Goal: Task Accomplishment & Management: Complete application form

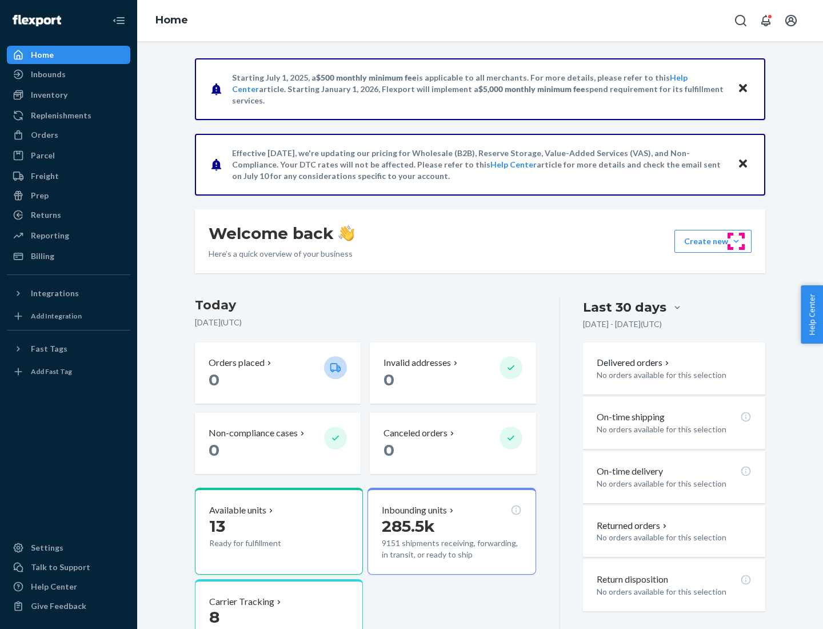
click at [736, 241] on button "Create new Create new inbound Create new order Create new product" at bounding box center [712, 241] width 77 height 23
click at [69, 74] on div "Inbounds" at bounding box center [68, 74] width 121 height 16
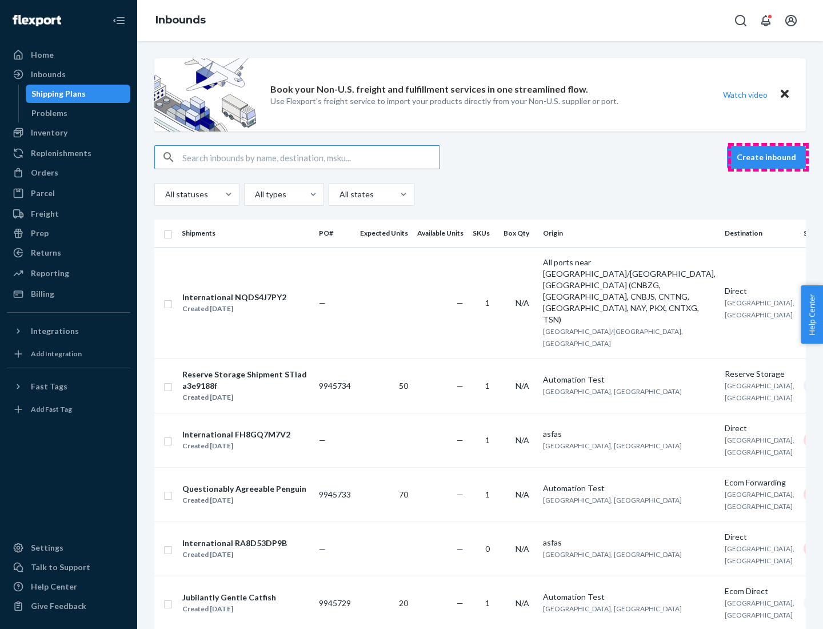
click at [768, 157] on button "Create inbound" at bounding box center [766, 157] width 79 height 23
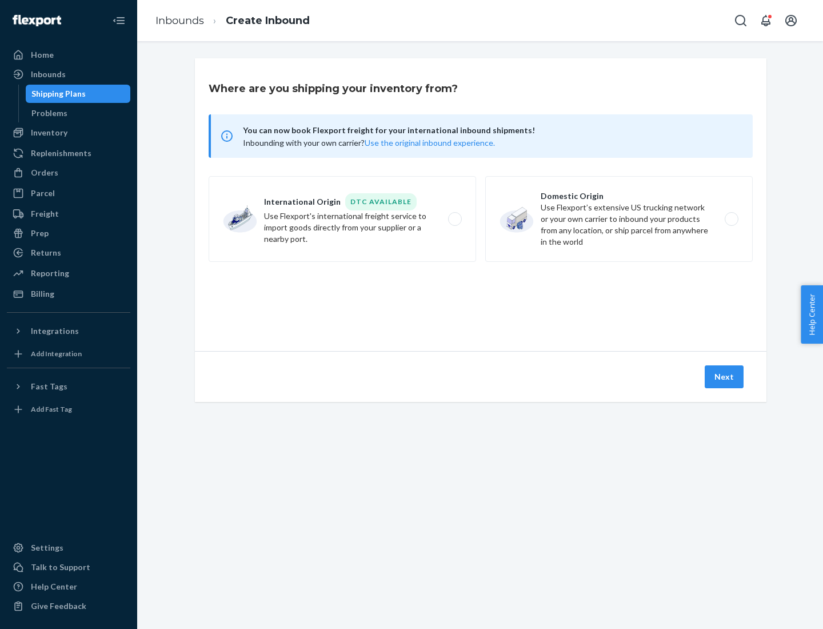
click at [619, 219] on label "Domestic Origin Use Flexport’s extensive US trucking network or your own carrie…" at bounding box center [618, 219] width 267 height 86
click at [731, 219] on input "Domestic Origin Use Flexport’s extensive US trucking network or your own carrie…" at bounding box center [734, 218] width 7 height 7
radio input "true"
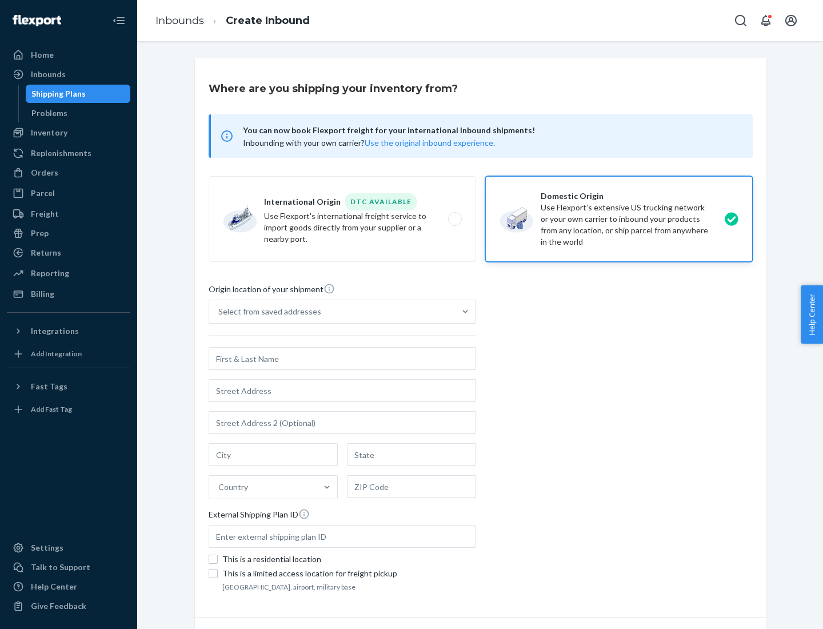
click at [267, 311] on div "Select from saved addresses" at bounding box center [269, 311] width 103 height 11
click at [219, 311] on input "Select from saved addresses" at bounding box center [218, 311] width 1 height 11
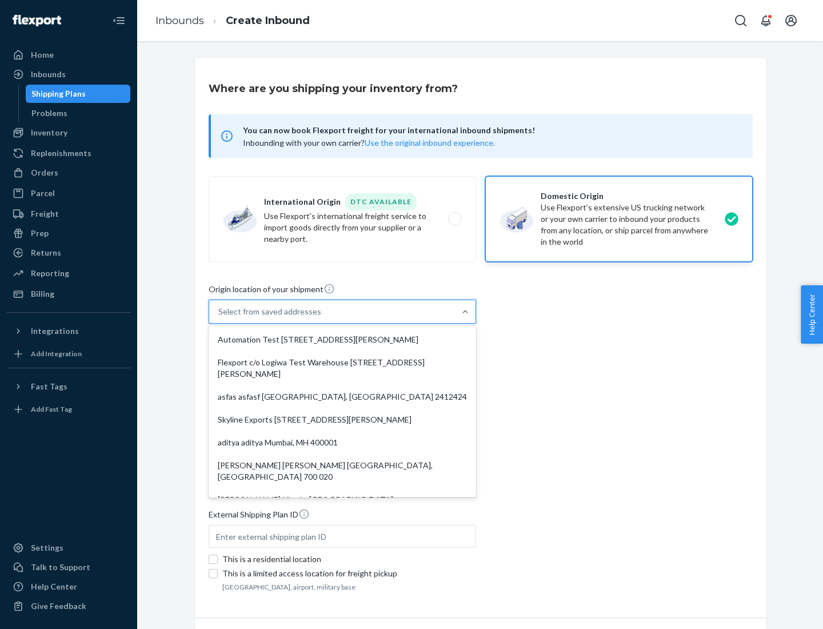
scroll to position [5, 0]
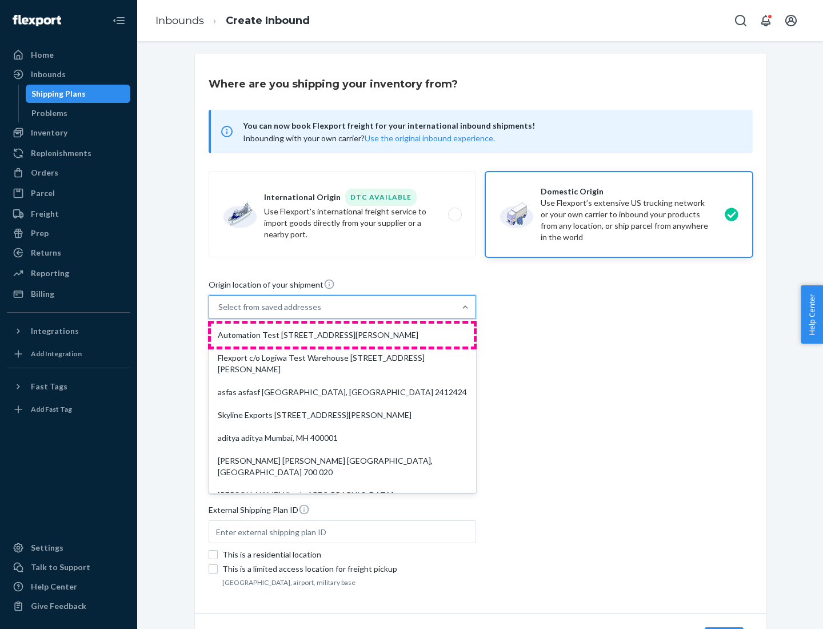
click at [342, 335] on div "Automation Test [STREET_ADDRESS][PERSON_NAME]" at bounding box center [342, 334] width 263 height 23
click at [219, 313] on input "option Automation Test [STREET_ADDRESS][PERSON_NAME]. 9 results available. Use …" at bounding box center [218, 306] width 1 height 11
type input "Automation Test"
type input "9th Floor"
type input "[GEOGRAPHIC_DATA]"
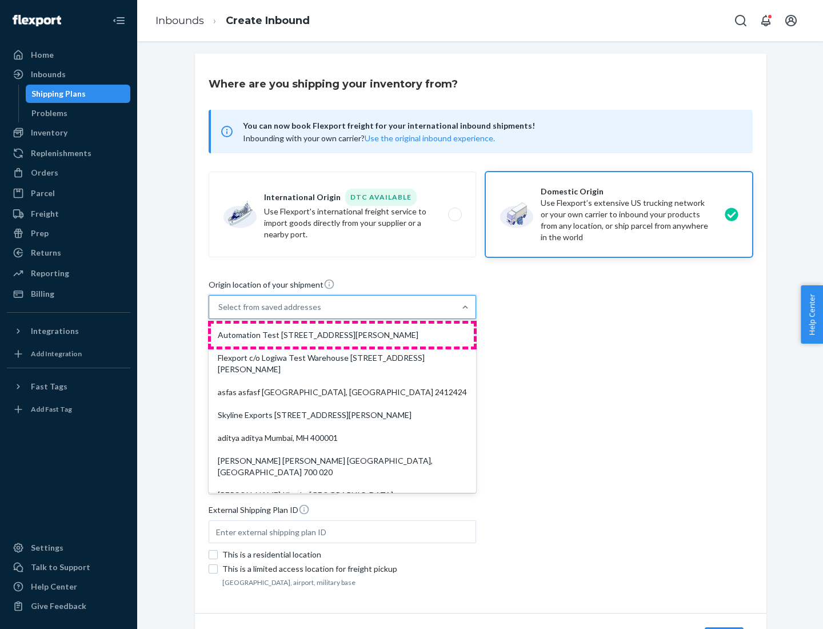
type input "CA"
type input "94104"
type input "[STREET_ADDRESS][PERSON_NAME]"
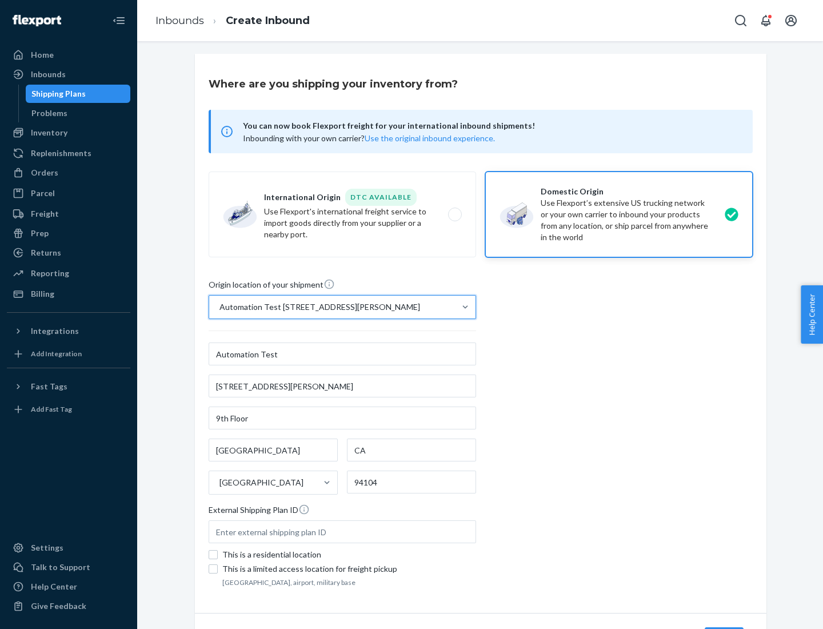
scroll to position [67, 0]
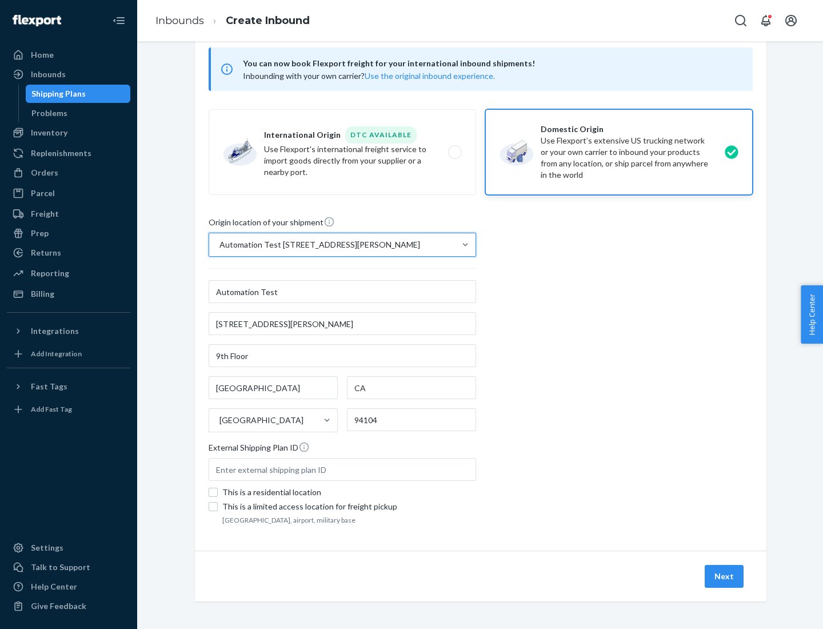
click at [725, 576] on button "Next" at bounding box center [724, 576] width 39 height 23
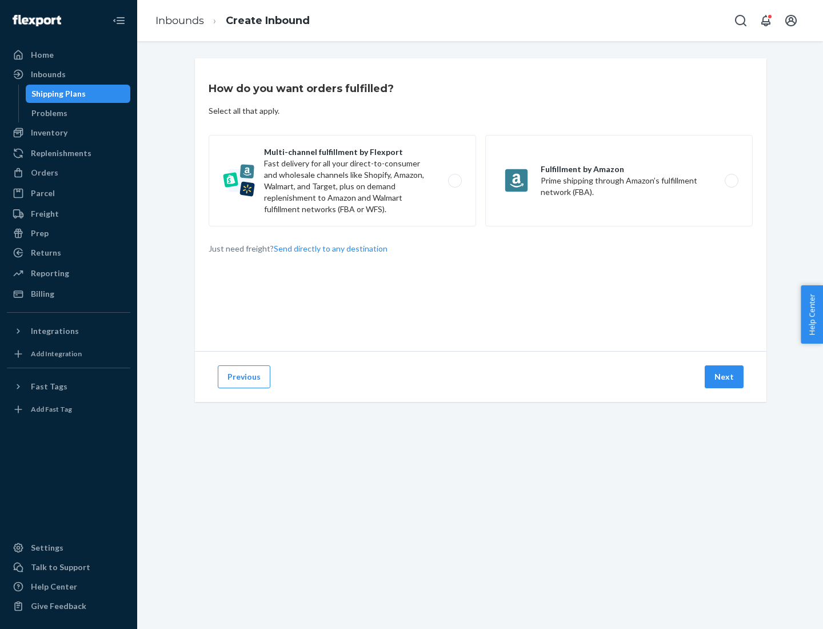
click at [342, 181] on label "Multi-channel fulfillment by Flexport Fast delivery for all your direct-to-cons…" at bounding box center [342, 180] width 267 height 91
click at [454, 181] on input "Multi-channel fulfillment by Flexport Fast delivery for all your direct-to-cons…" at bounding box center [457, 180] width 7 height 7
radio input "true"
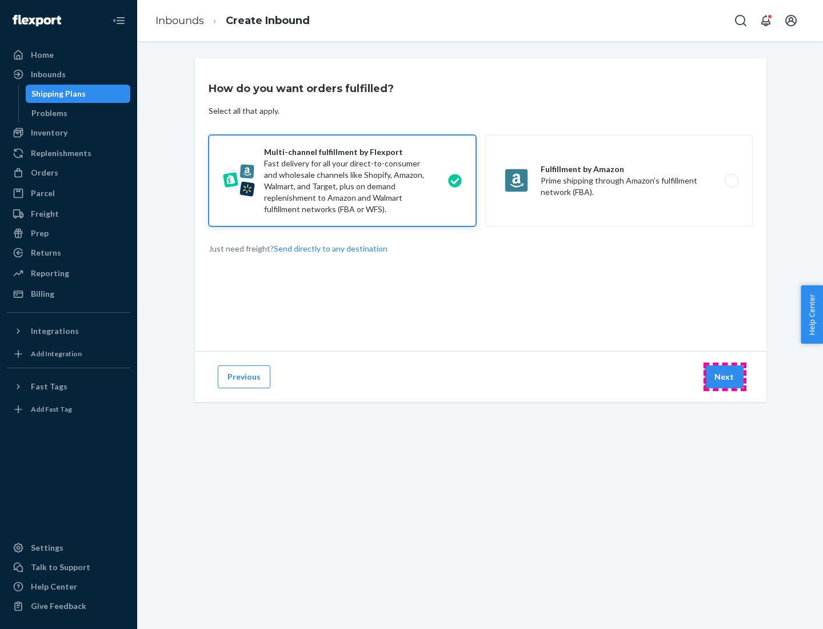
click at [725, 377] on button "Next" at bounding box center [724, 376] width 39 height 23
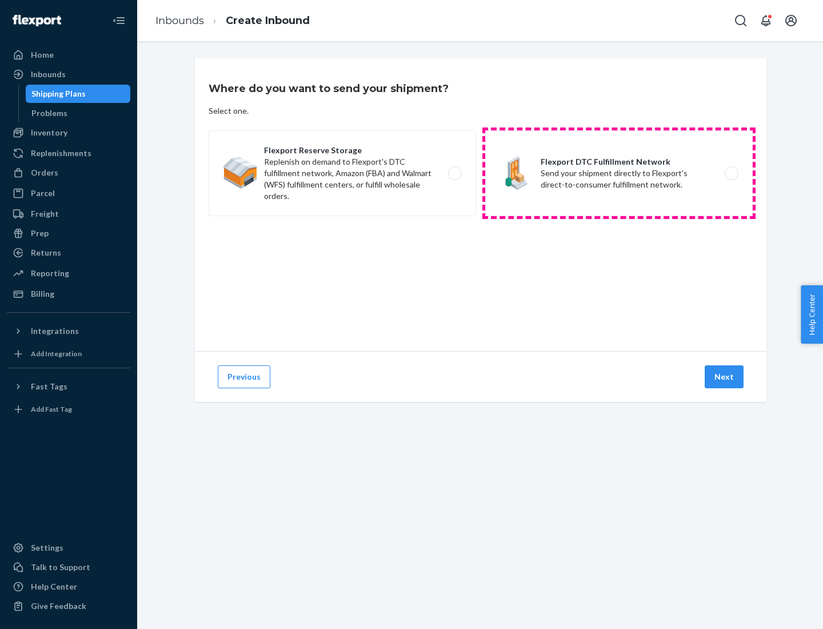
click at [619, 173] on label "Flexport DTC Fulfillment Network Send your shipment directly to Flexport's dire…" at bounding box center [618, 173] width 267 height 86
click at [731, 173] on input "Flexport DTC Fulfillment Network Send your shipment directly to Flexport's dire…" at bounding box center [734, 173] width 7 height 7
radio input "true"
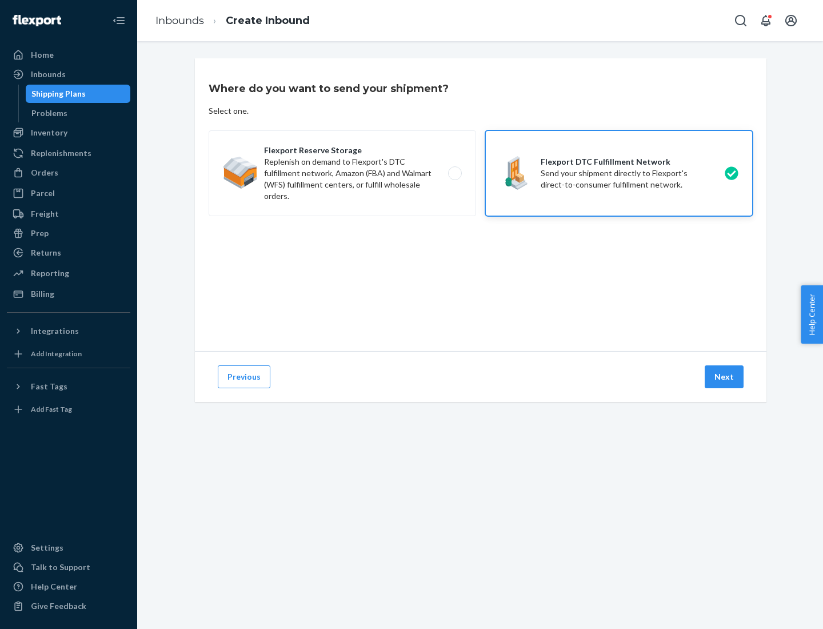
click at [725, 377] on button "Next" at bounding box center [724, 376] width 39 height 23
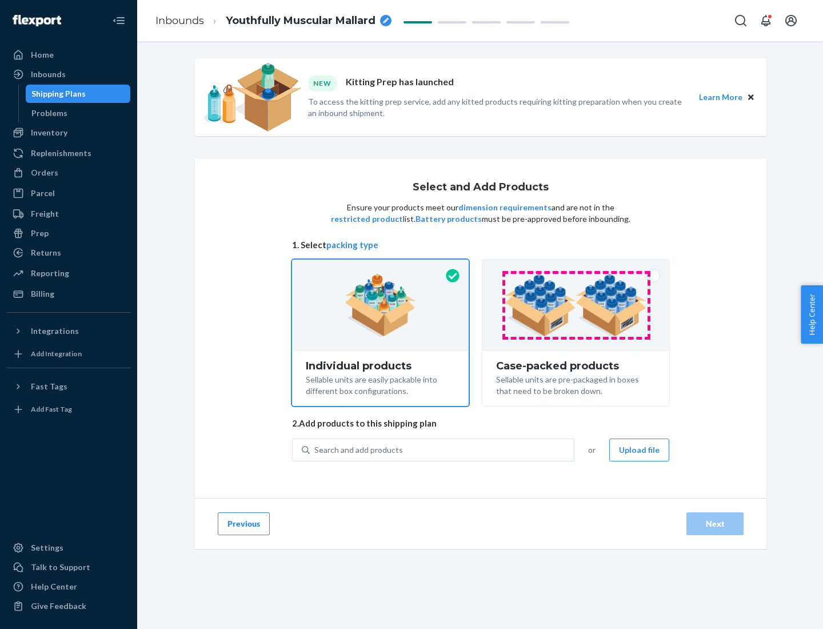
click at [576, 305] on img at bounding box center [576, 305] width 142 height 63
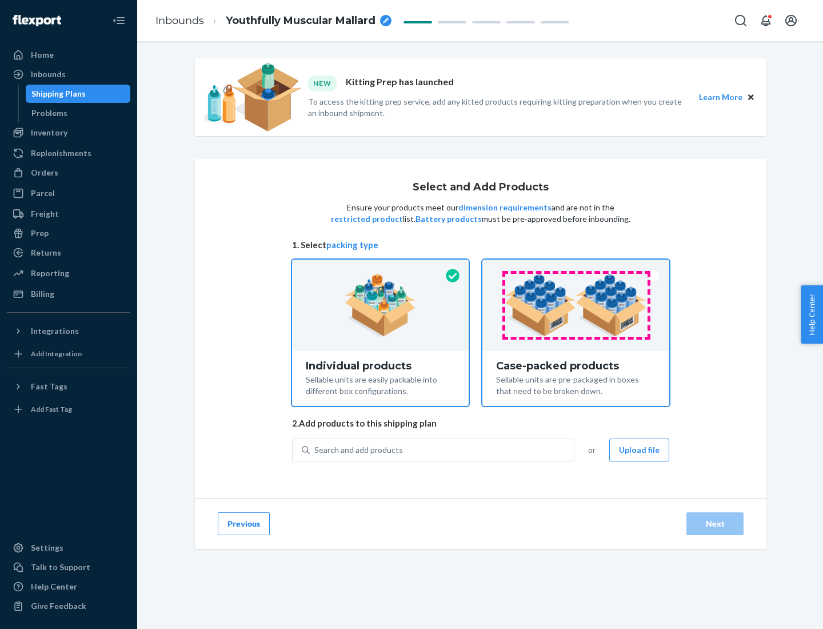
click at [576, 267] on input "Case-packed products Sellable units are pre-packaged in boxes that need to be b…" at bounding box center [575, 262] width 7 height 7
radio input "true"
radio input "false"
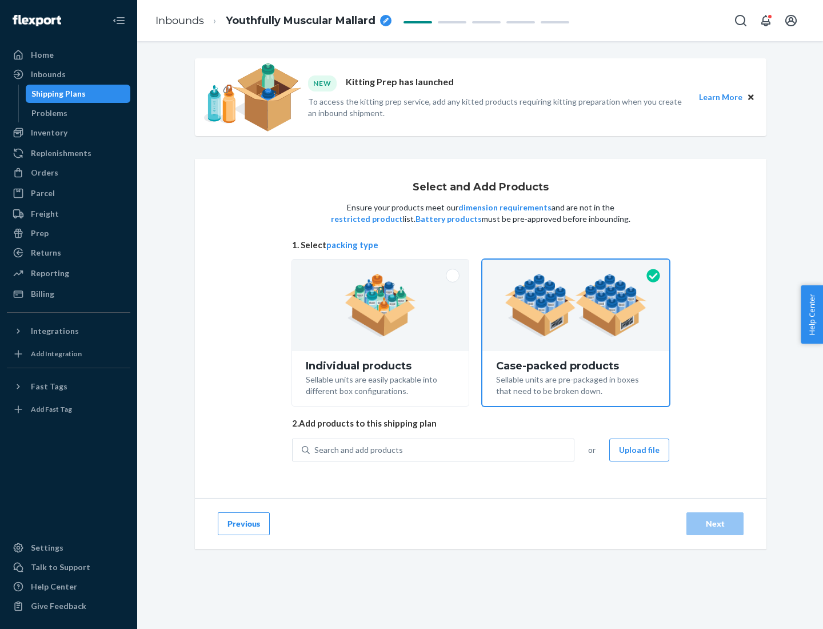
click at [442, 449] on div "Search and add products" at bounding box center [442, 449] width 264 height 21
click at [315, 449] on input "Search and add products" at bounding box center [314, 449] width 1 height 11
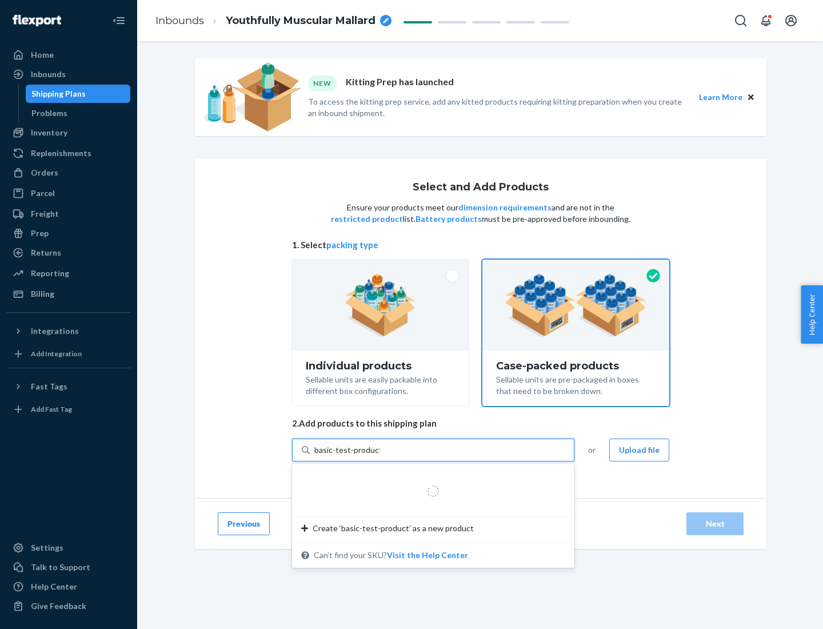
type input "basic-test-product-1"
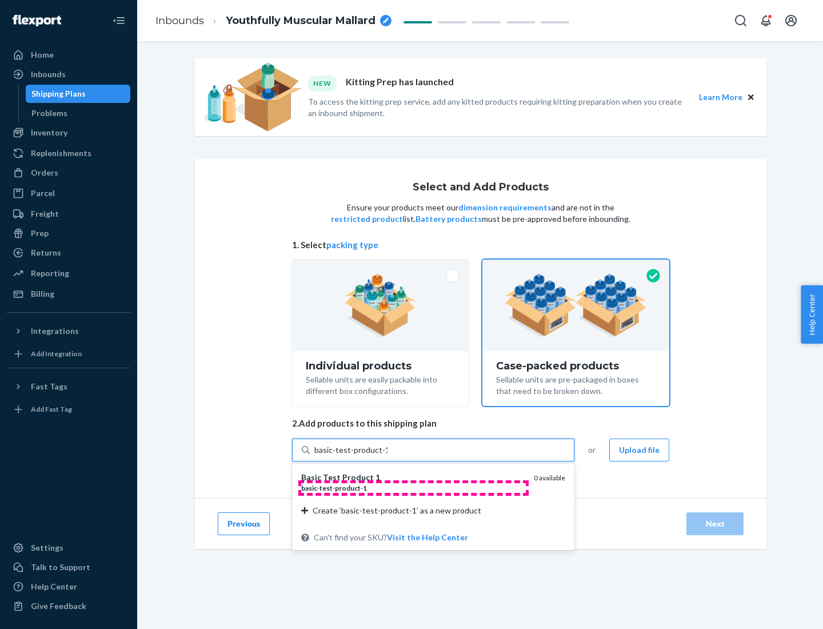
click at [413, 487] on div "basic - test - product - 1" at bounding box center [412, 488] width 223 height 10
click at [387, 455] on input "basic-test-product-1" at bounding box center [350, 449] width 73 height 11
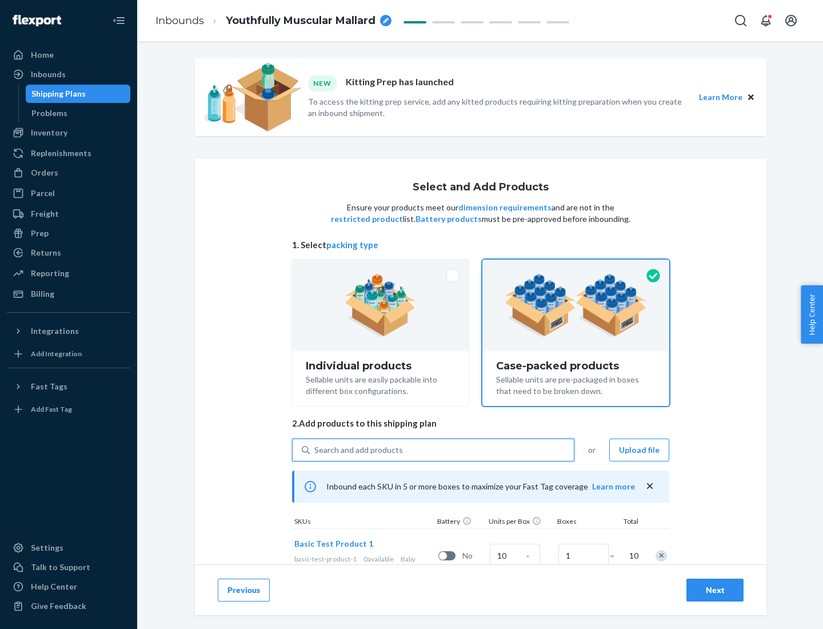
scroll to position [41, 0]
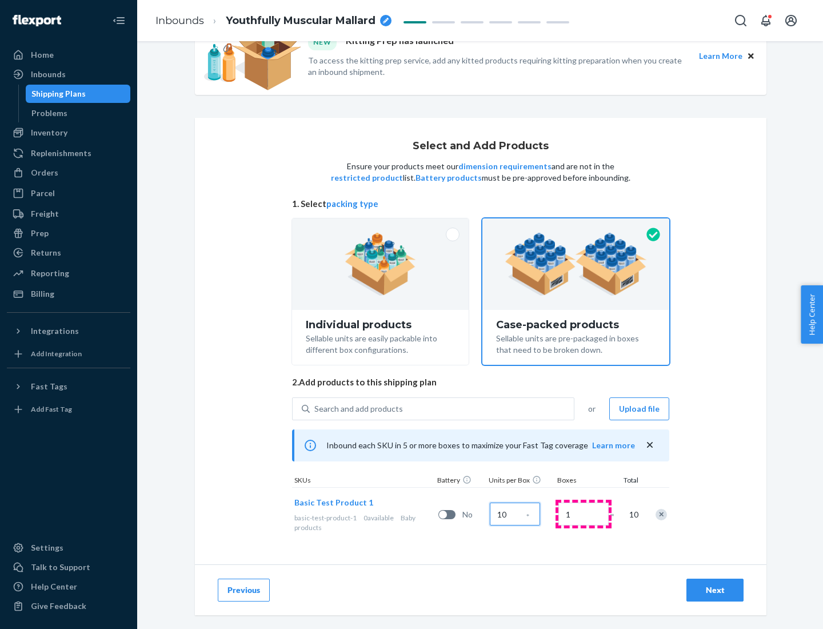
type input "10"
type input "7"
click at [715, 590] on div "Next" at bounding box center [715, 589] width 38 height 11
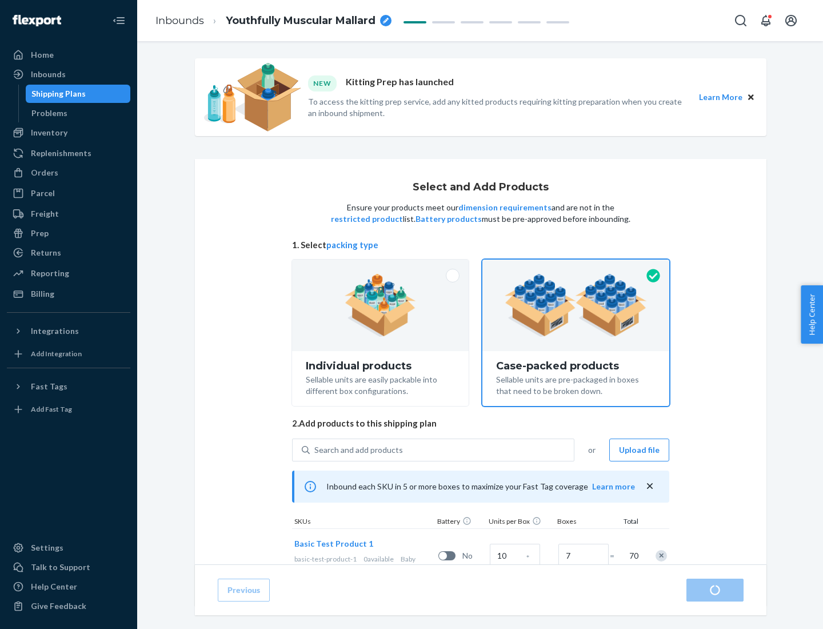
radio input "true"
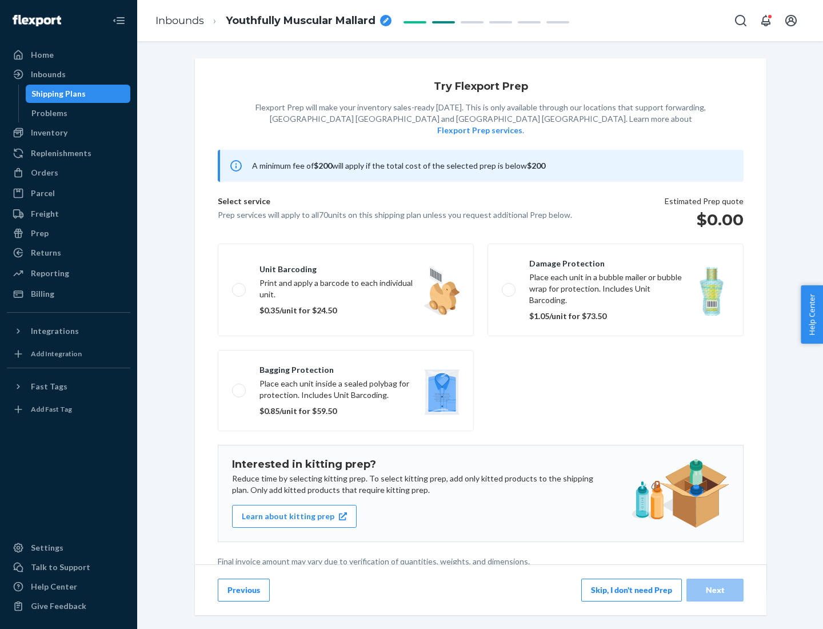
scroll to position [3, 0]
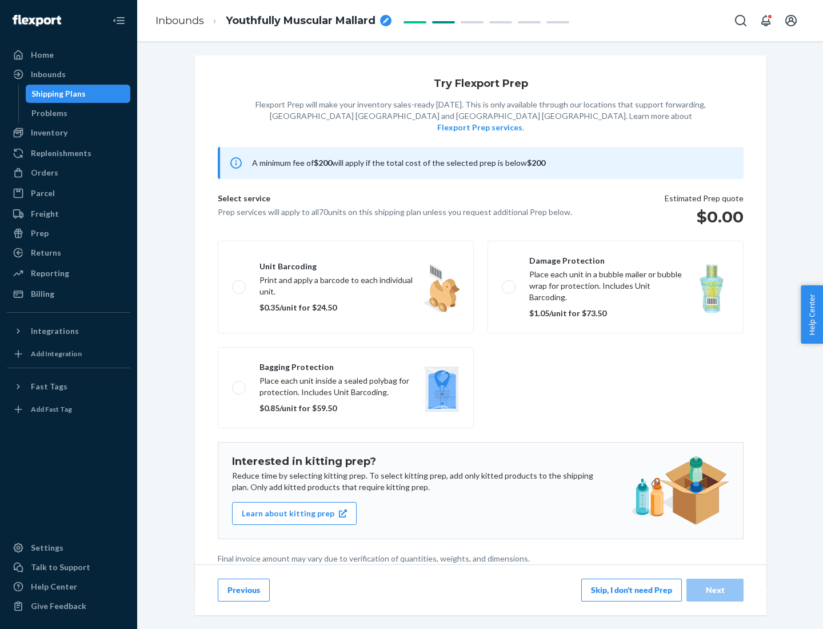
click at [346, 364] on label "Bagging protection Place each unit inside a sealed polybag for protection. Incl…" at bounding box center [346, 387] width 256 height 81
click at [239, 383] on input "Bagging protection Place each unit inside a sealed polybag for protection. Incl…" at bounding box center [235, 386] width 7 height 7
checkbox input "true"
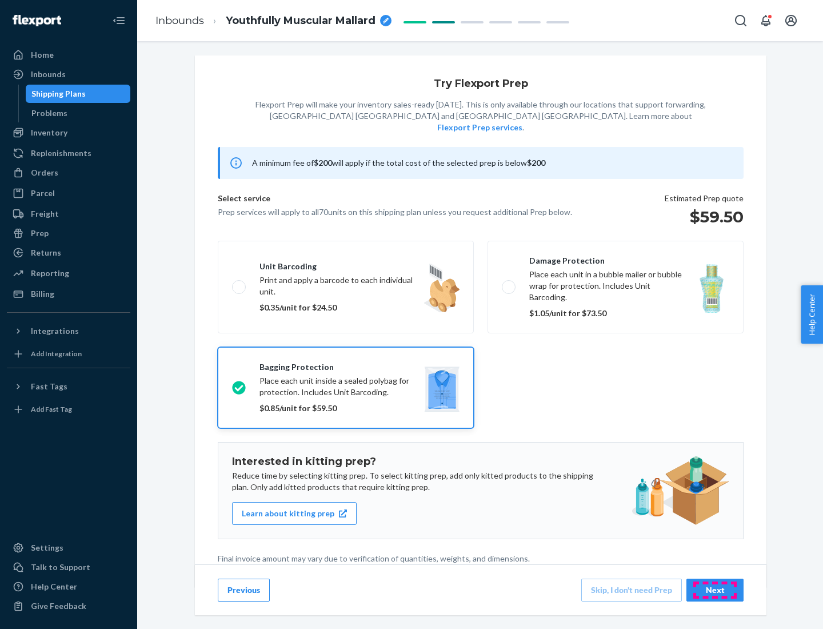
click at [715, 589] on div "Next" at bounding box center [715, 589] width 38 height 11
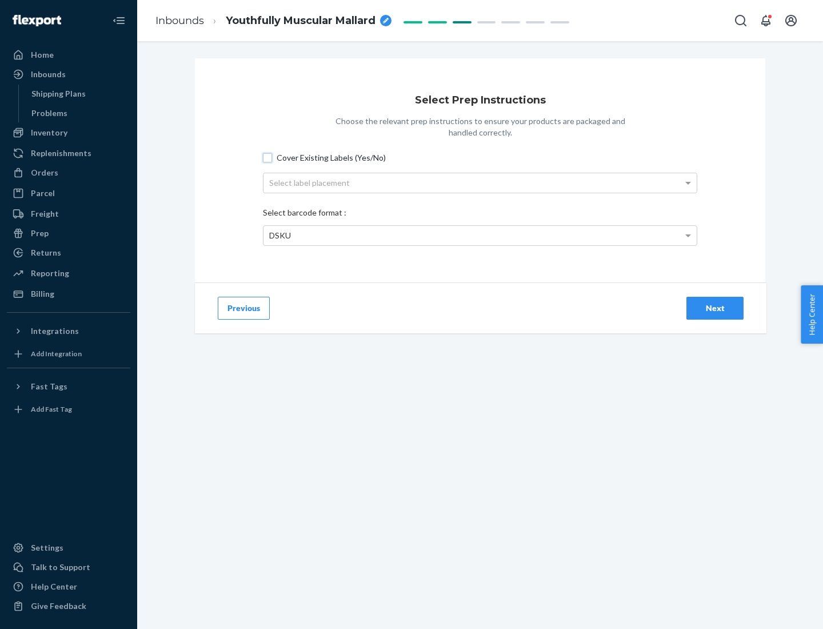
click at [267, 157] on input "Cover Existing Labels (Yes/No)" at bounding box center [267, 157] width 9 height 9
checkbox input "true"
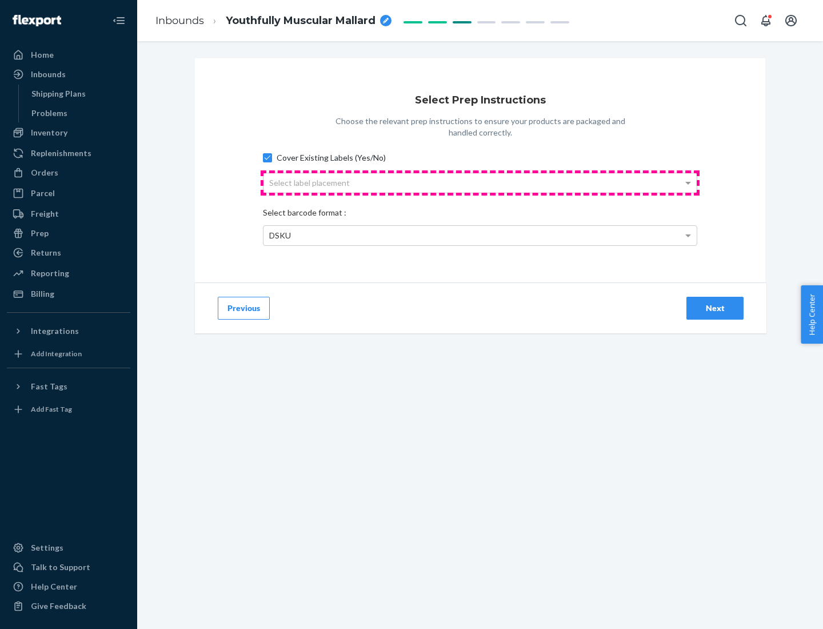
click at [480, 182] on div "Select label placement" at bounding box center [479, 182] width 433 height 19
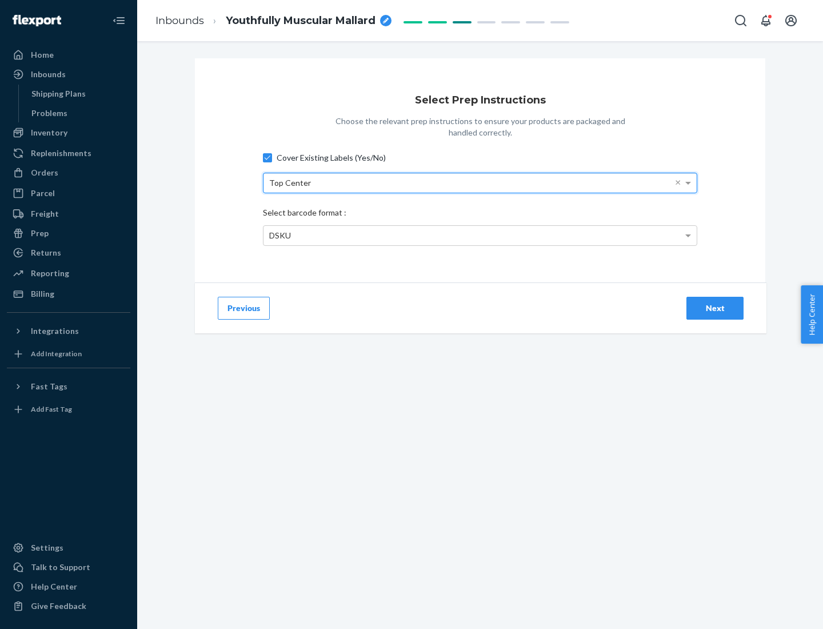
click at [480, 235] on div "DSKU" at bounding box center [479, 235] width 433 height 19
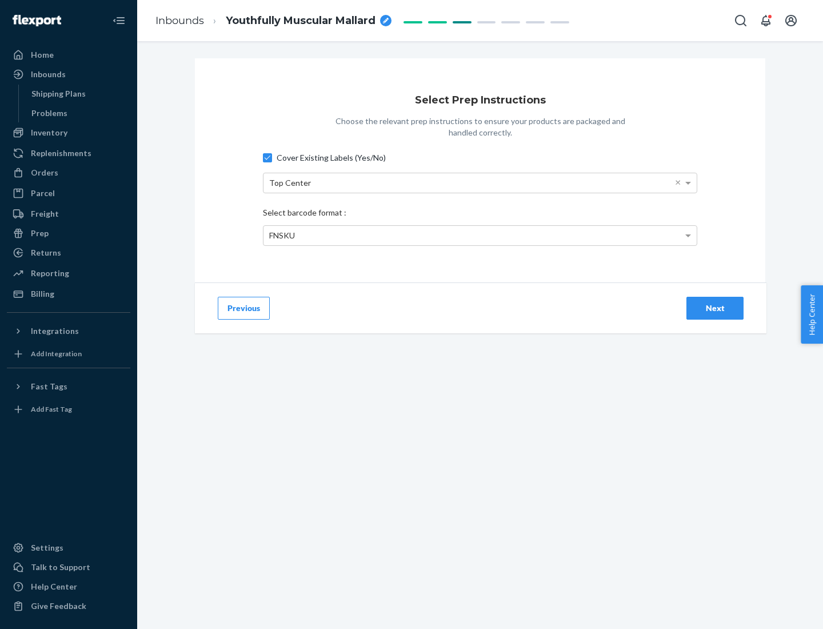
click at [715, 307] on div "Next" at bounding box center [715, 307] width 38 height 11
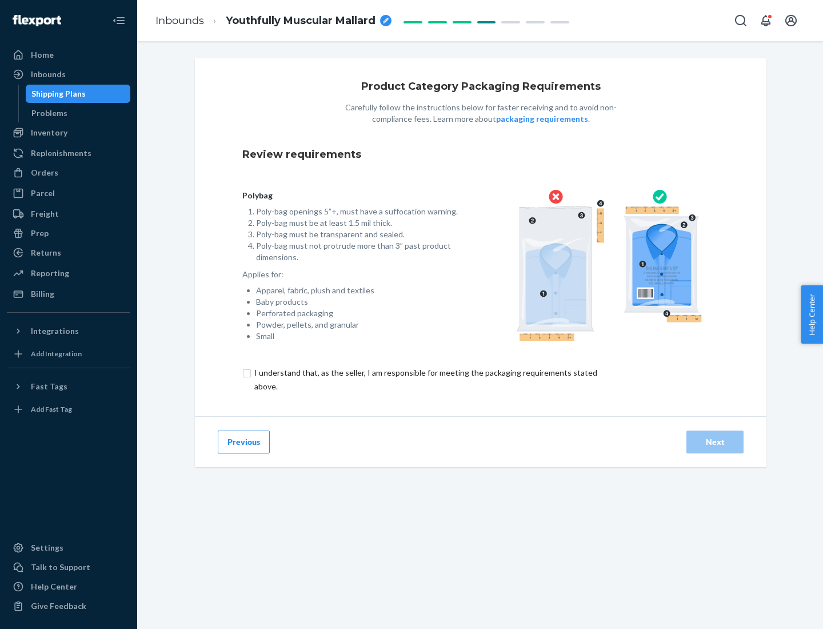
click at [425, 379] on input "checkbox" at bounding box center [432, 379] width 380 height 27
checkbox input "true"
click at [715, 441] on div "Next" at bounding box center [715, 441] width 38 height 11
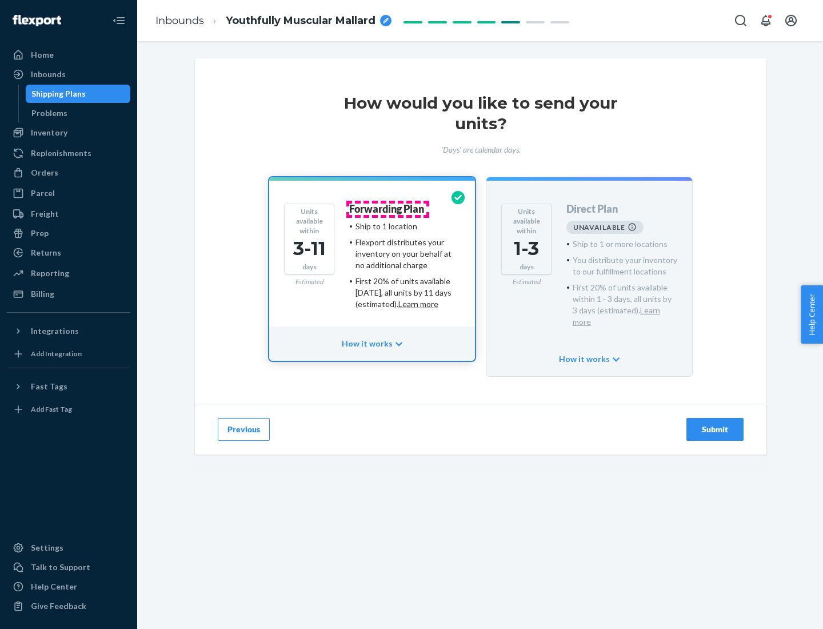
click at [387, 209] on h4 "Forwarding Plan" at bounding box center [386, 208] width 75 height 11
click at [715, 423] on div "Submit" at bounding box center [715, 428] width 38 height 11
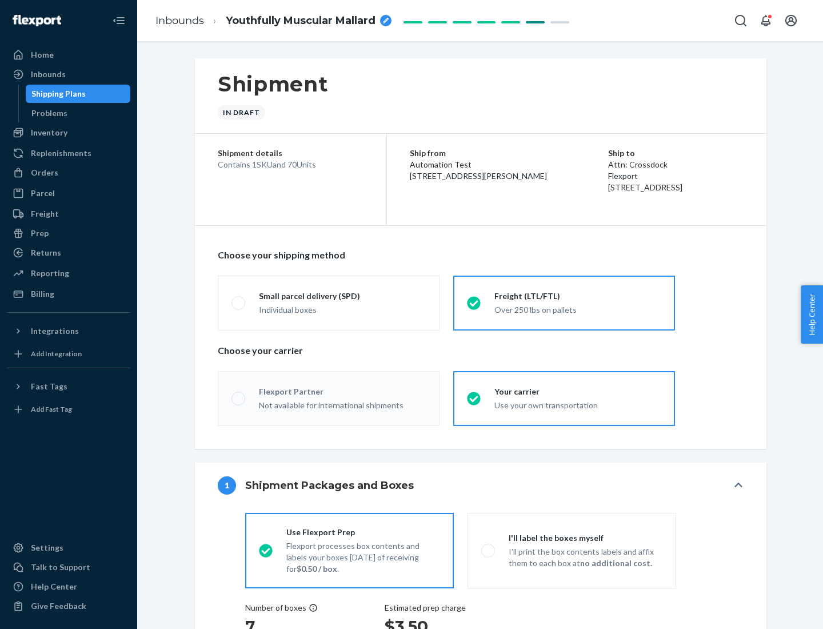
radio input "true"
radio input "false"
radio input "true"
radio input "false"
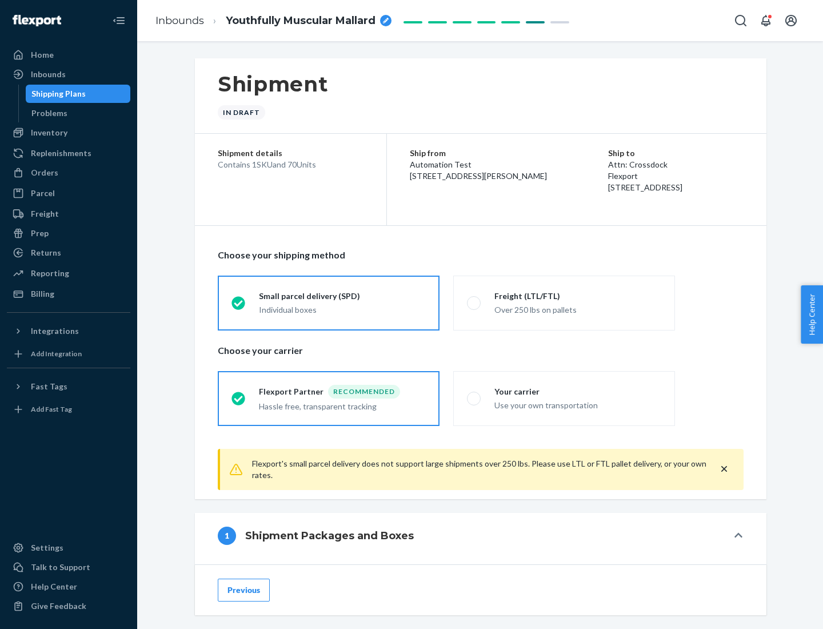
click at [564, 302] on div "Over 250 lbs on pallets" at bounding box center [577, 309] width 167 height 14
click at [474, 302] on input "Freight (LTL/FTL) Over 250 lbs on pallets" at bounding box center [470, 302] width 7 height 7
radio input "true"
radio input "false"
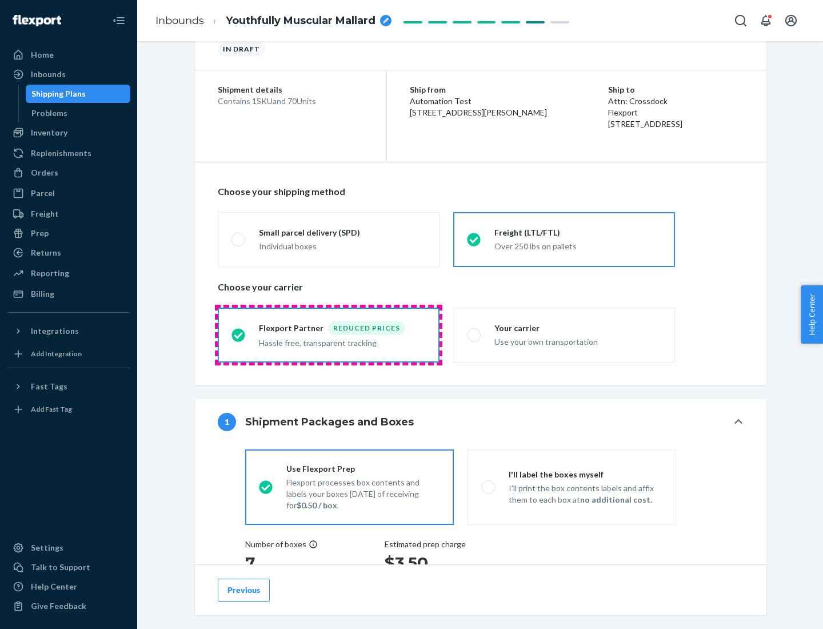
click at [329, 335] on div "Hassle free, transparent tracking" at bounding box center [342, 342] width 167 height 14
click at [239, 334] on input "Flexport Partner Reduced prices Hassle free, transparent tracking" at bounding box center [234, 334] width 7 height 7
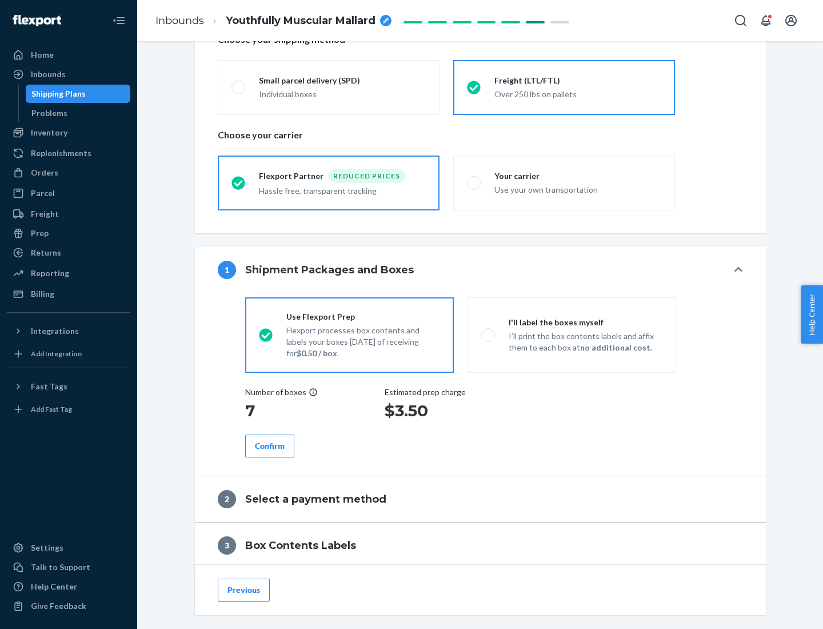
click at [571, 334] on p "I’ll print the box contents labels and affix them to each box at no additional …" at bounding box center [586, 341] width 154 height 23
click at [489, 334] on input "I'll label the boxes myself I’ll print the box contents labels and affix them t…" at bounding box center [484, 334] width 7 height 7
radio input "true"
radio input "false"
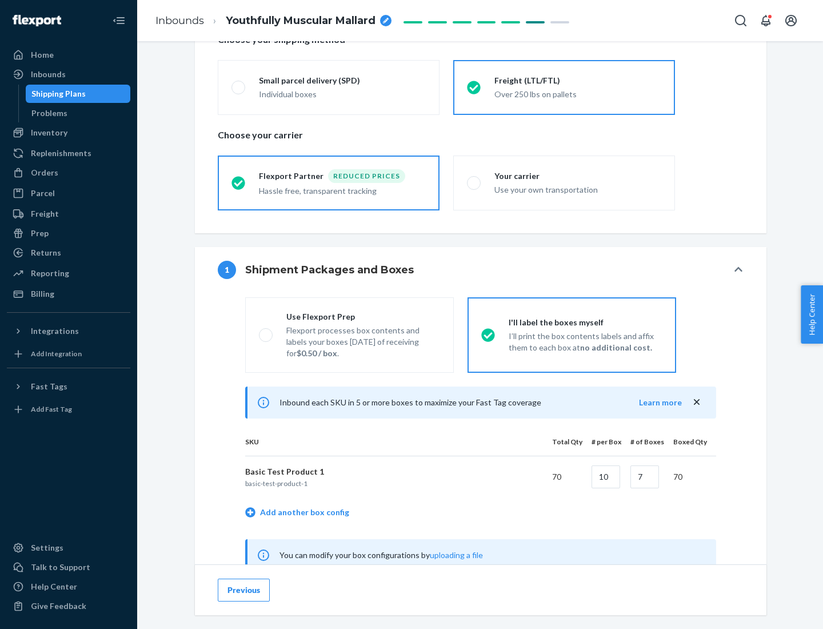
scroll to position [357, 0]
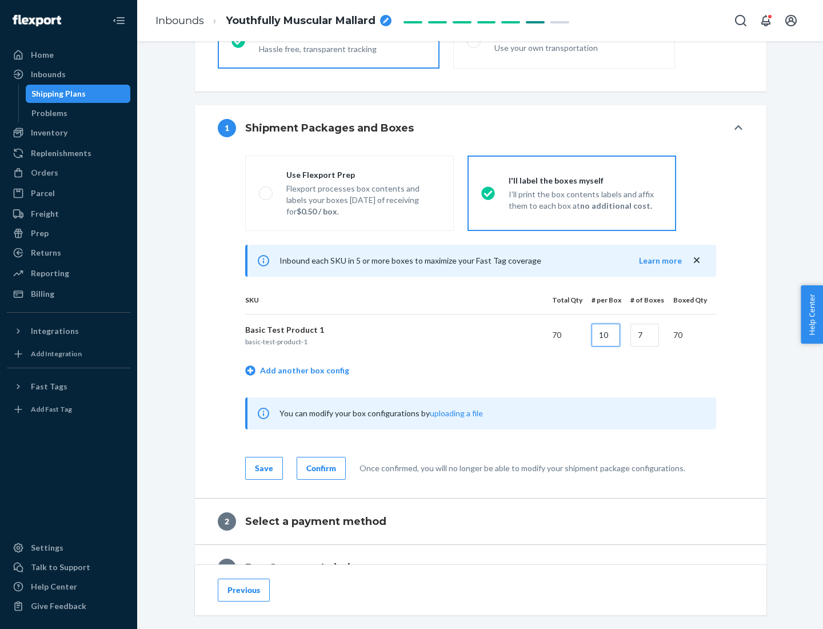
type input "10"
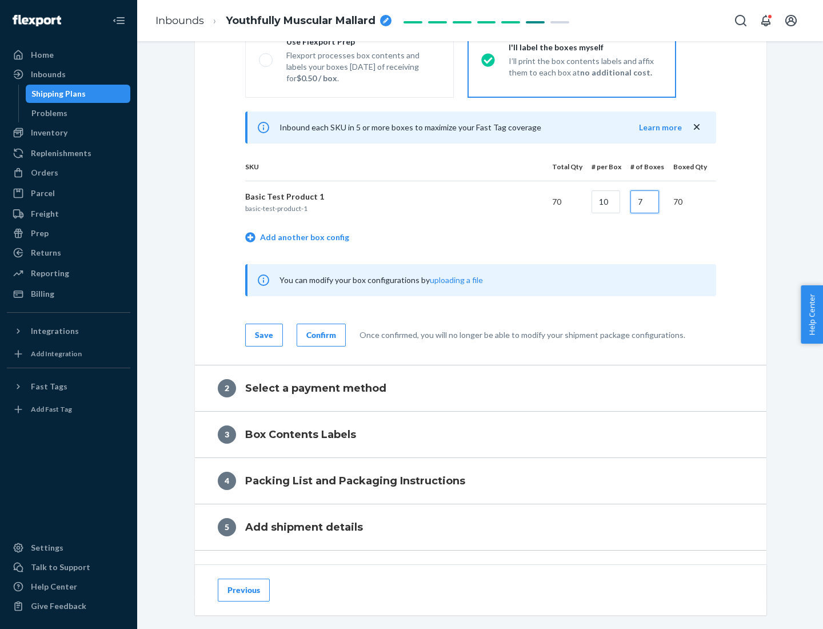
type input "7"
click at [319, 334] on div "Confirm" at bounding box center [321, 334] width 30 height 11
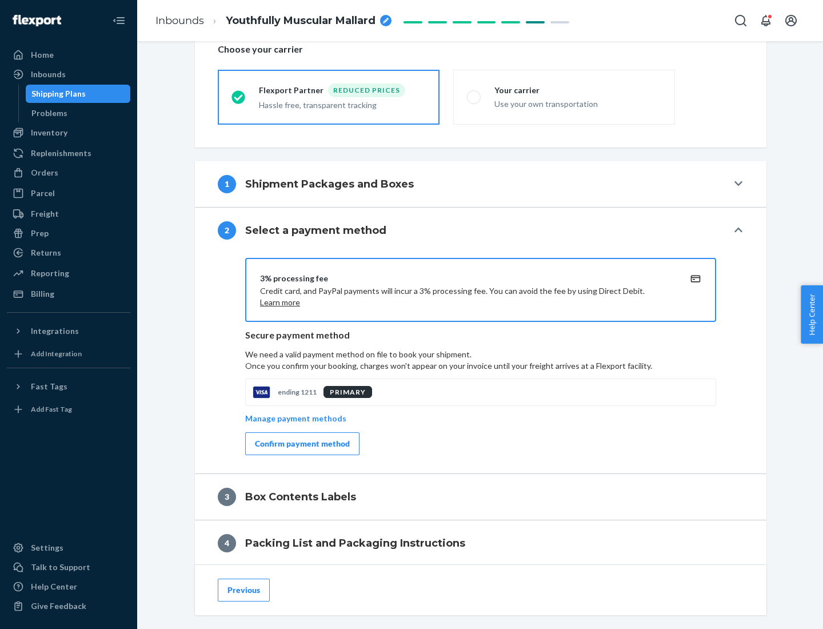
scroll to position [410, 0]
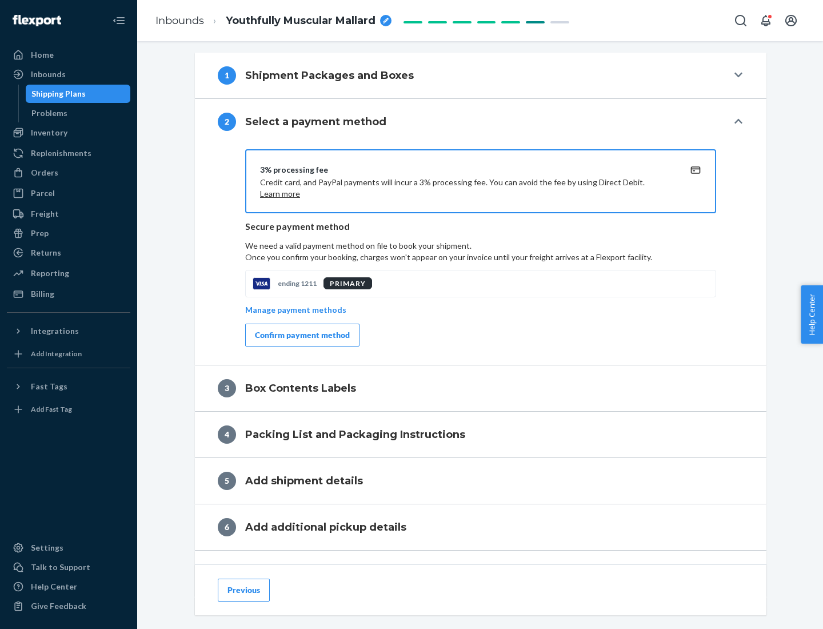
click at [301, 335] on div "Confirm payment method" at bounding box center [302, 334] width 95 height 11
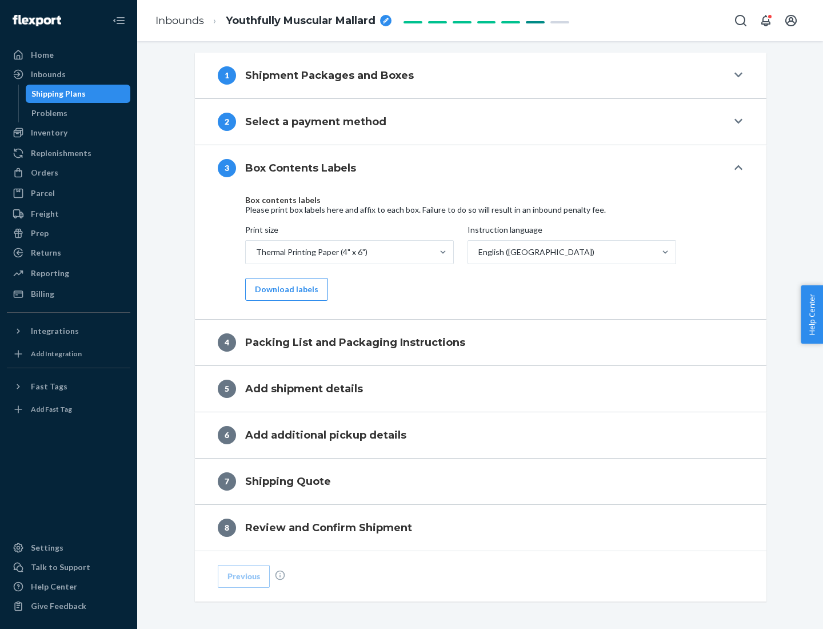
scroll to position [364, 0]
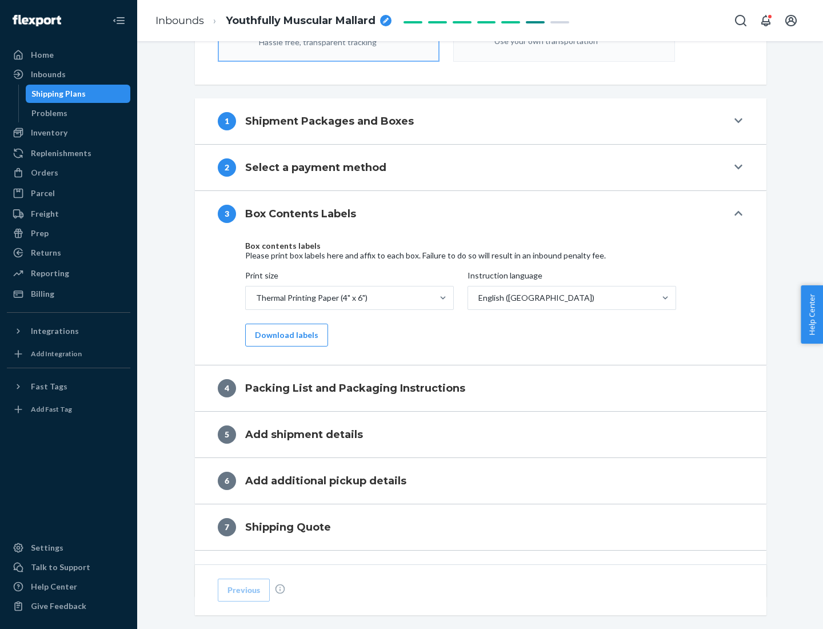
click at [284, 335] on button "Download labels" at bounding box center [286, 334] width 83 height 23
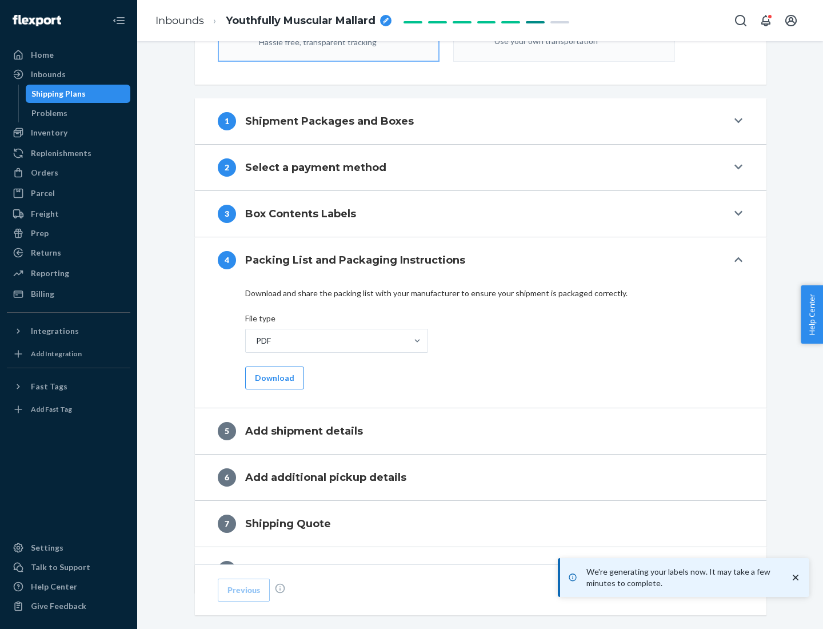
scroll to position [407, 0]
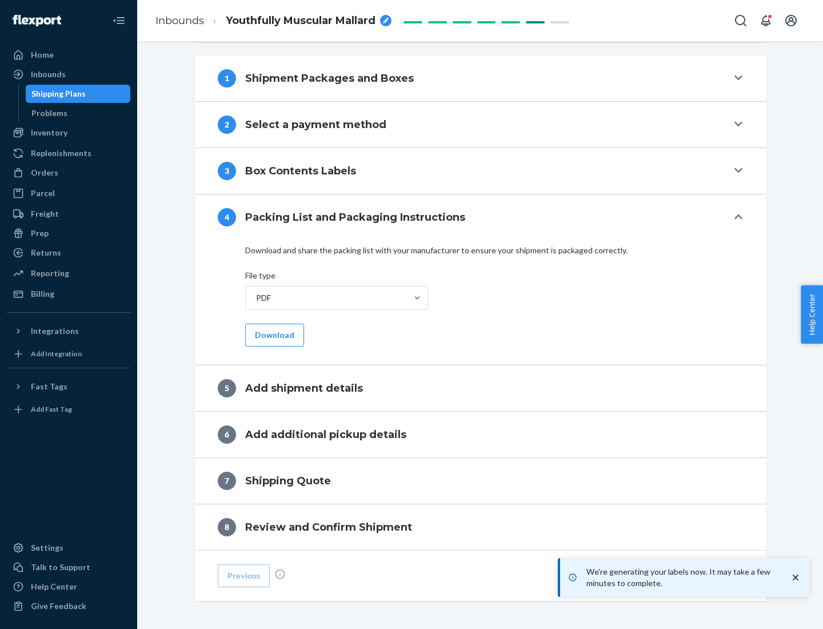
click at [273, 334] on button "Download" at bounding box center [274, 334] width 59 height 23
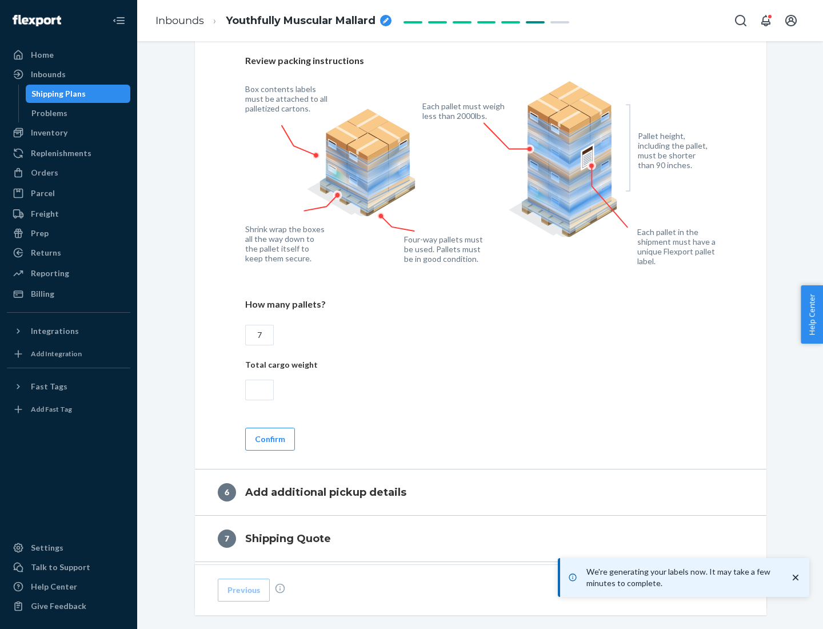
scroll to position [788, 0]
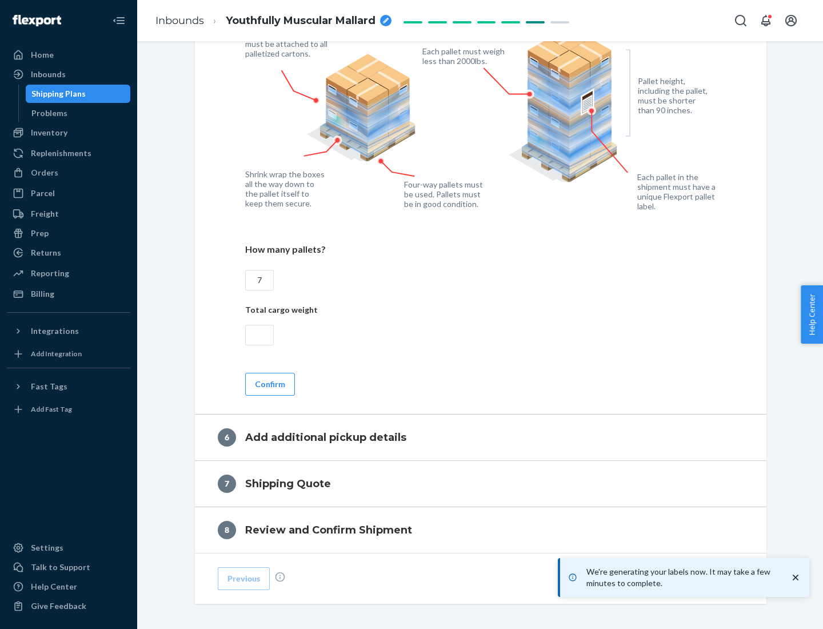
type input "7"
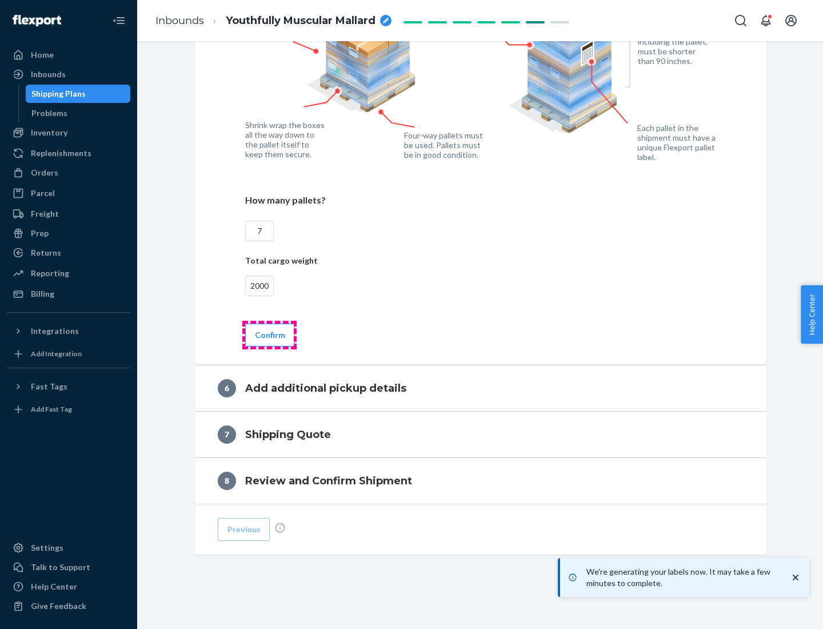
type input "2000"
click at [269, 334] on button "Confirm" at bounding box center [270, 334] width 50 height 23
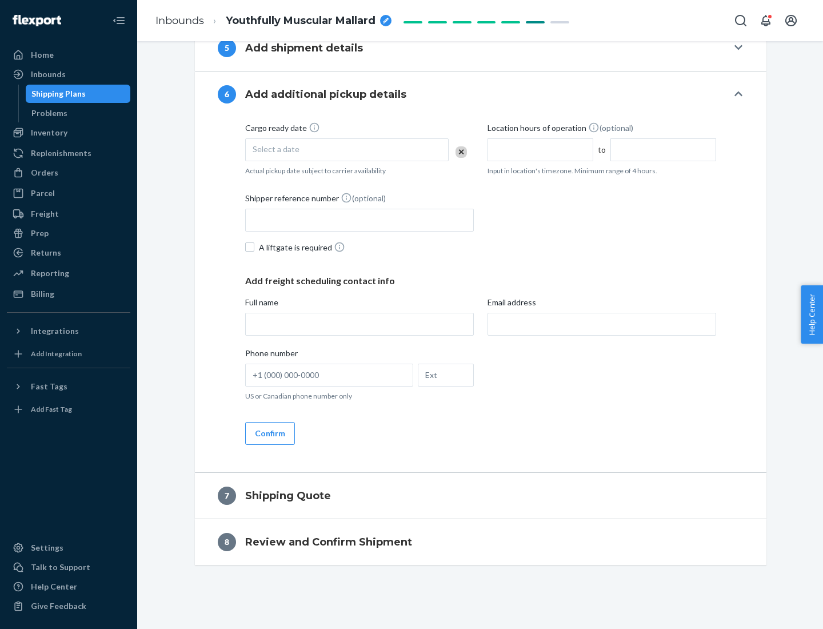
scroll to position [437, 0]
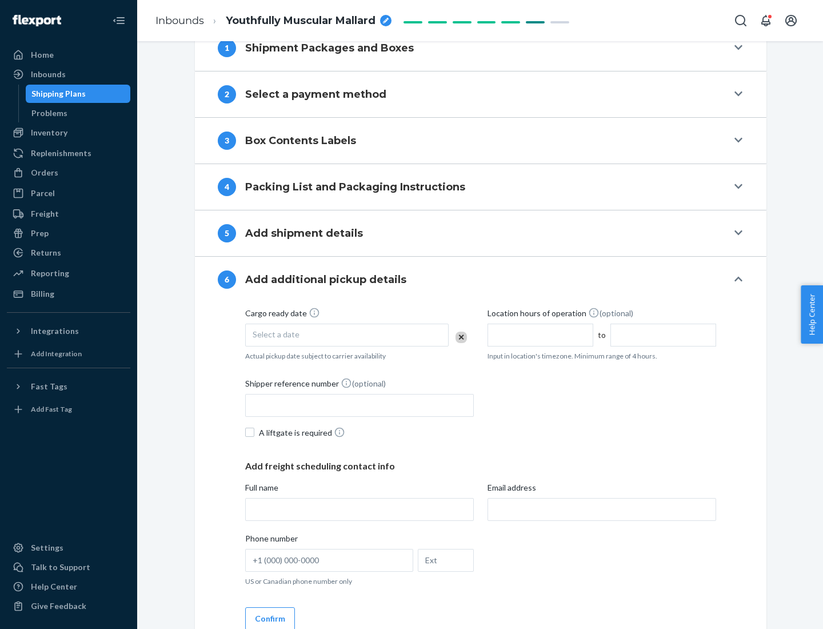
click at [347, 334] on div "Select a date" at bounding box center [346, 334] width 203 height 23
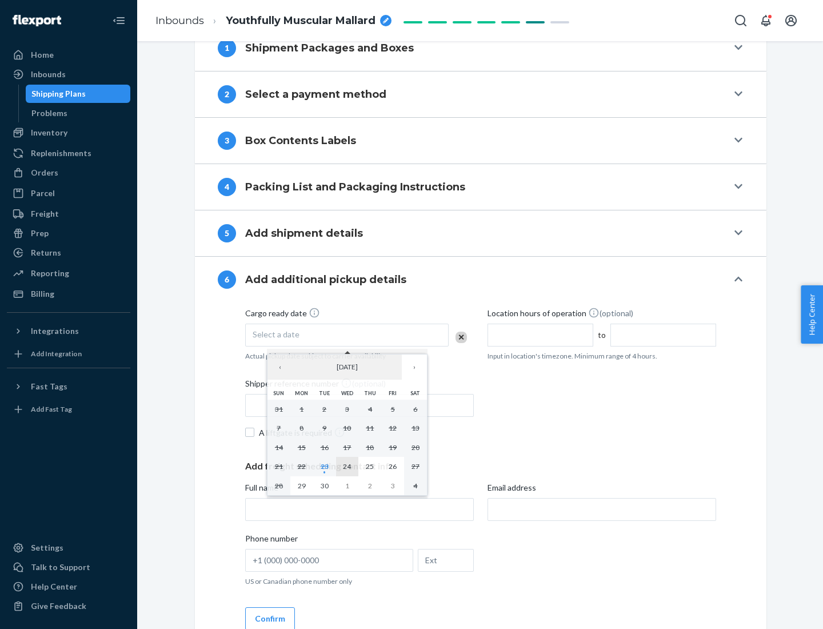
click at [347, 466] on abbr "24" at bounding box center [347, 466] width 8 height 9
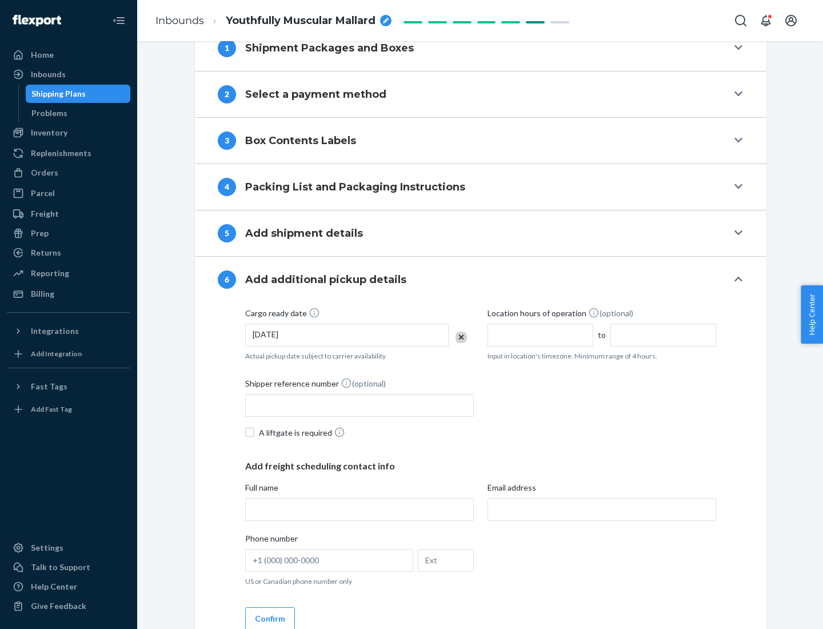
scroll to position [611, 0]
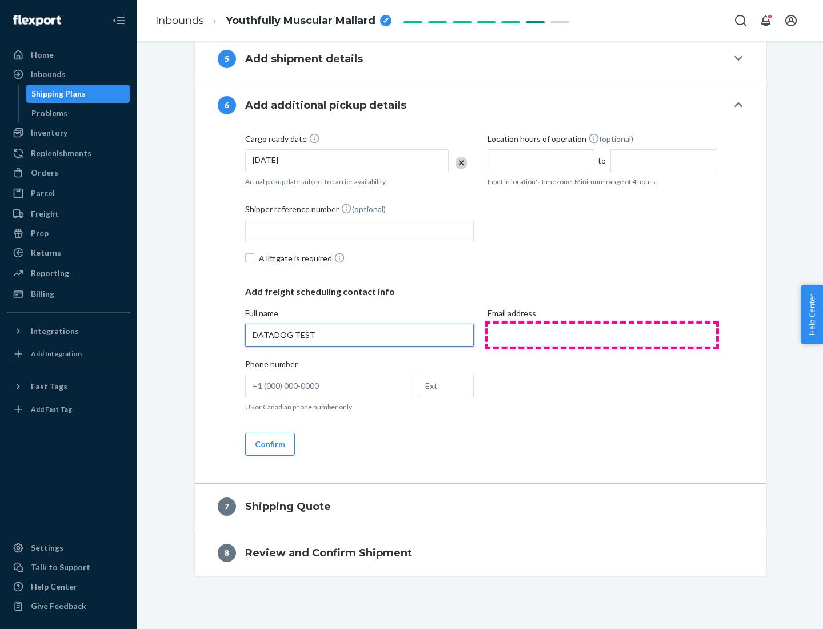
type input "DATADOG TEST"
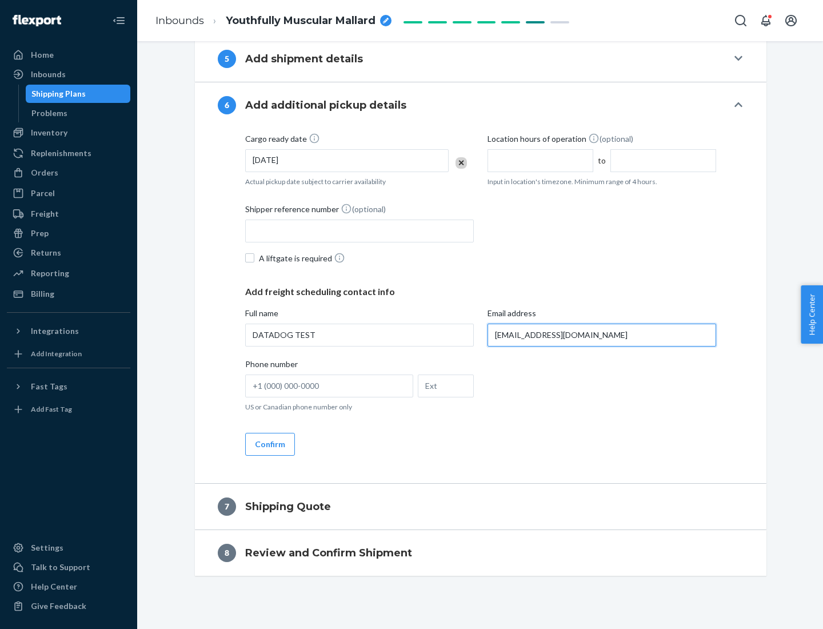
scroll to position [622, 0]
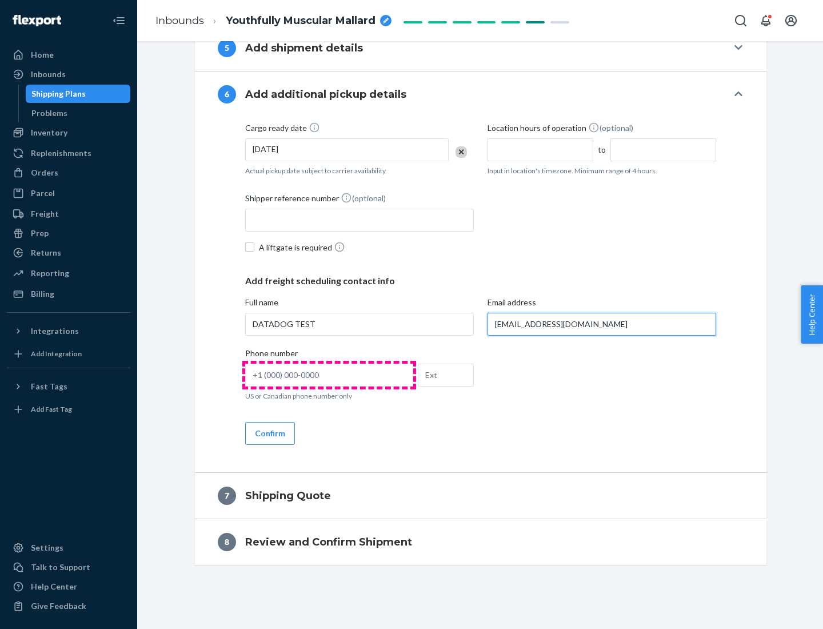
type input "[EMAIL_ADDRESS][DOMAIN_NAME]"
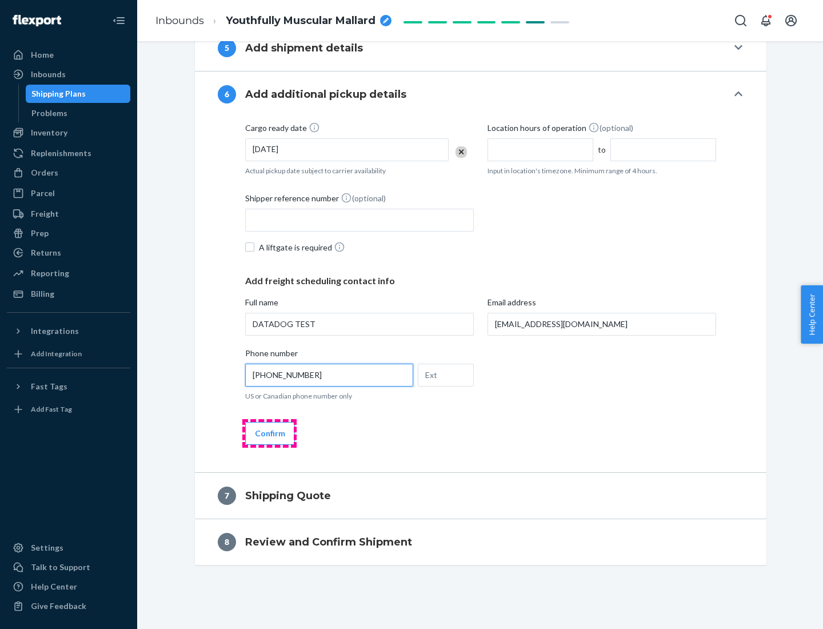
type input "[PHONE_NUMBER]"
click at [269, 433] on button "Confirm" at bounding box center [270, 433] width 50 height 23
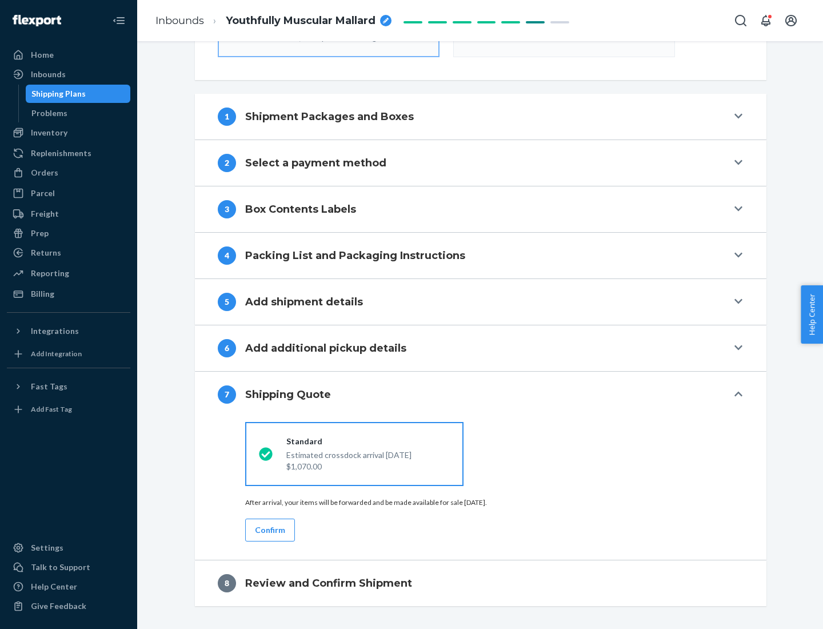
scroll to position [410, 0]
